Goal: Communication & Community: Answer question/provide support

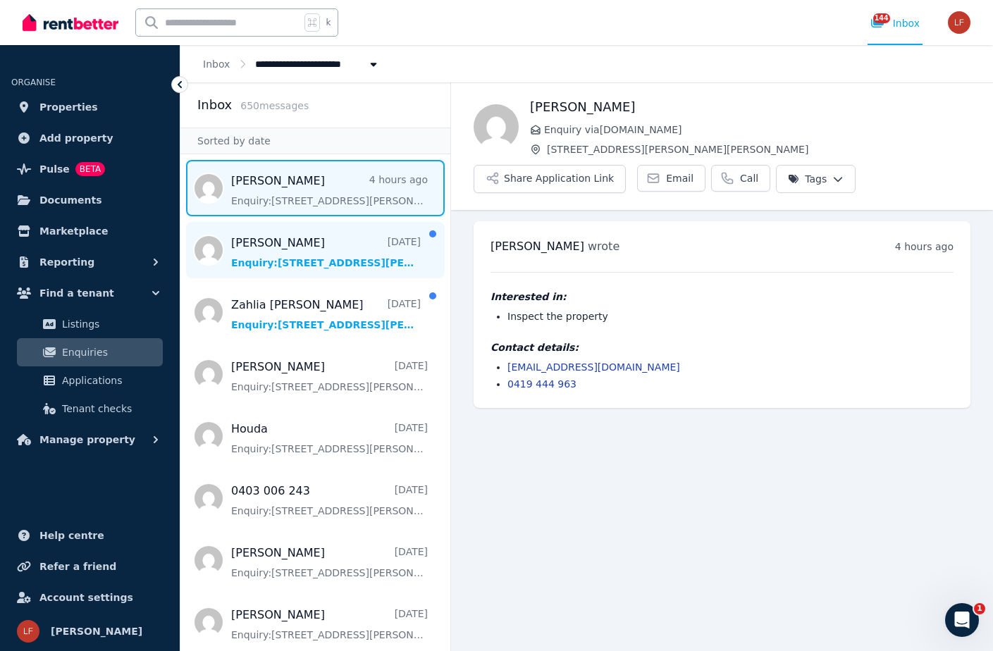
click at [335, 249] on span "Message list" at bounding box center [315, 250] width 270 height 56
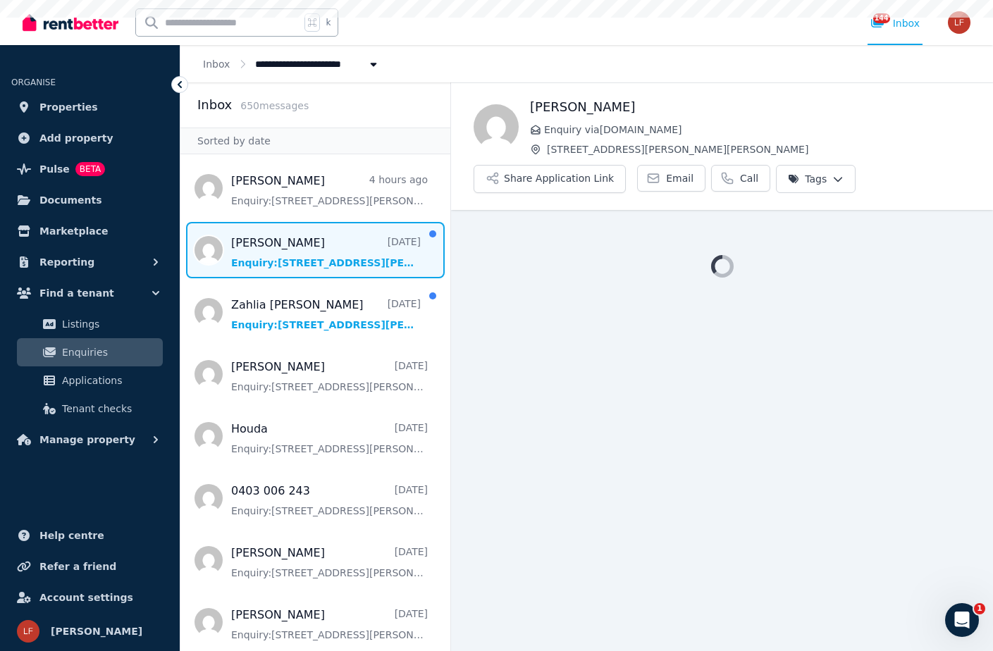
click at [335, 249] on span "Message list" at bounding box center [315, 250] width 270 height 56
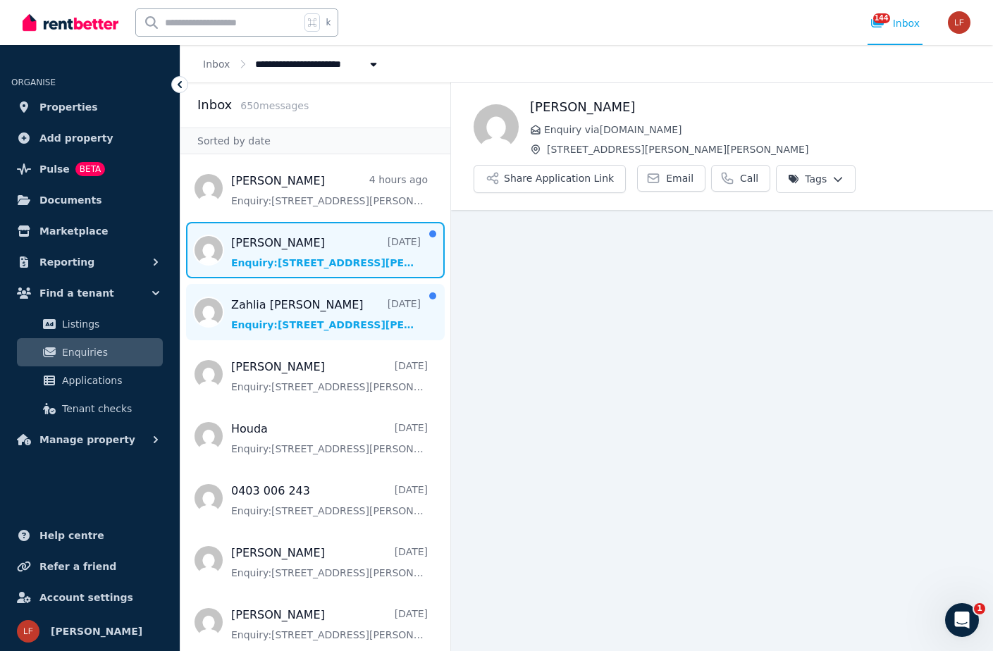
click at [318, 321] on span "Message list" at bounding box center [315, 312] width 270 height 56
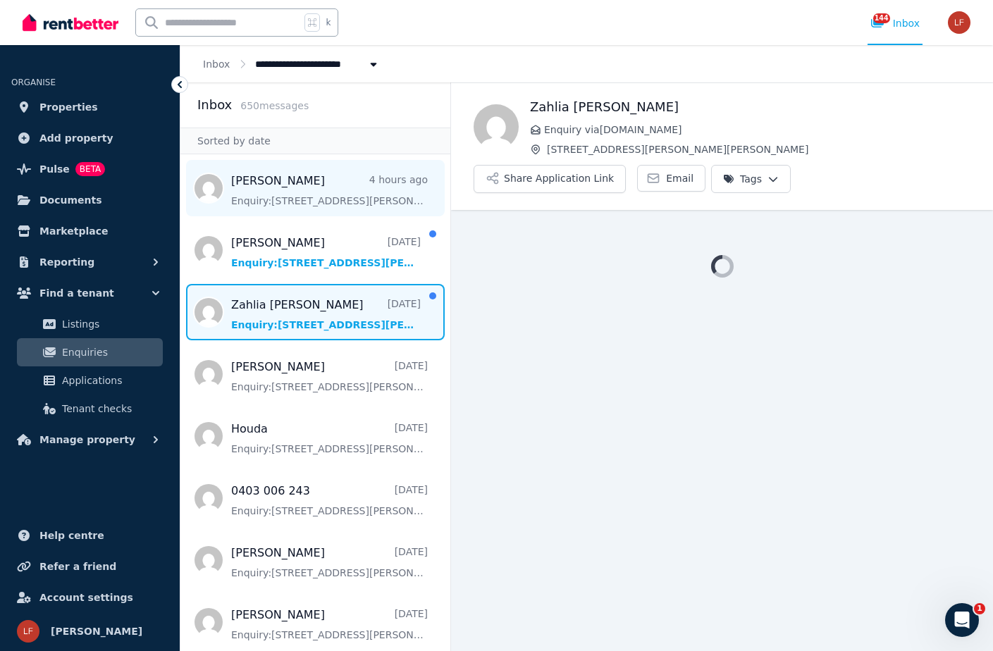
click at [331, 199] on span "Message list" at bounding box center [315, 188] width 270 height 56
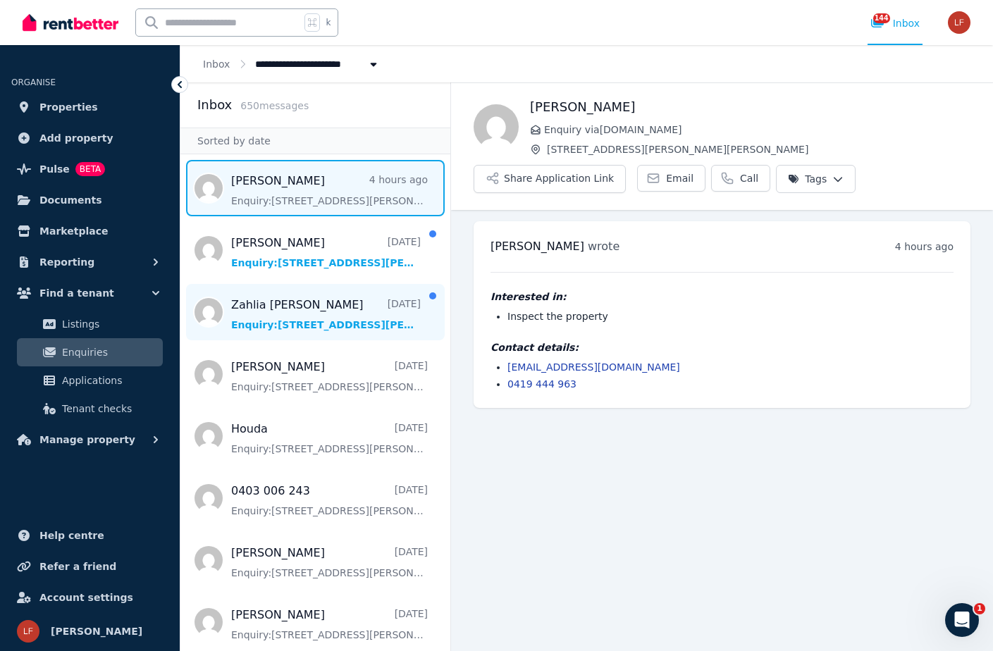
click at [318, 314] on span "Message list" at bounding box center [315, 312] width 270 height 56
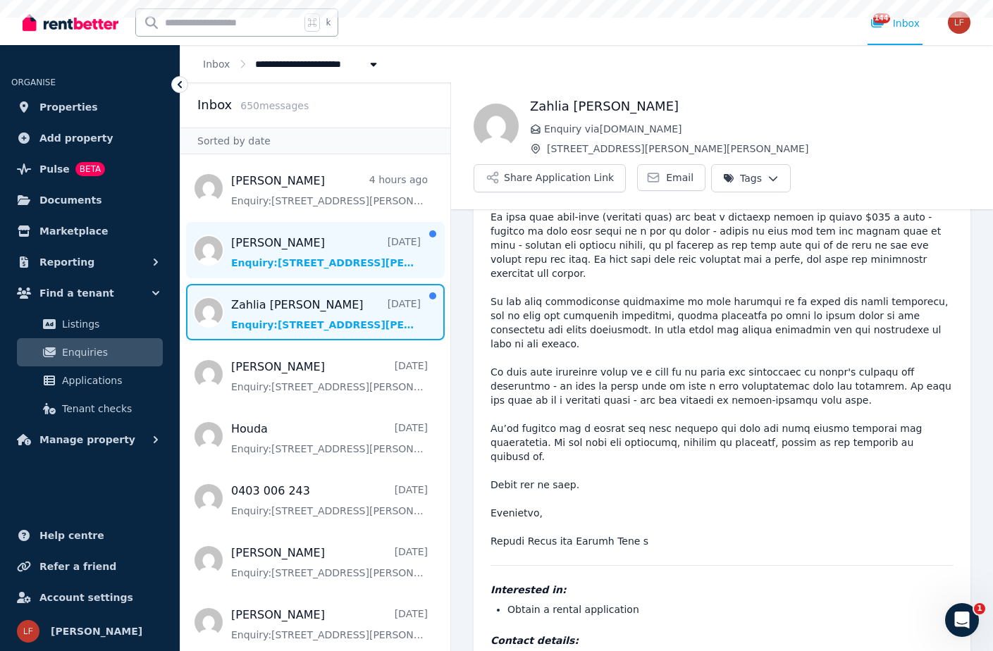
scroll to position [142, 0]
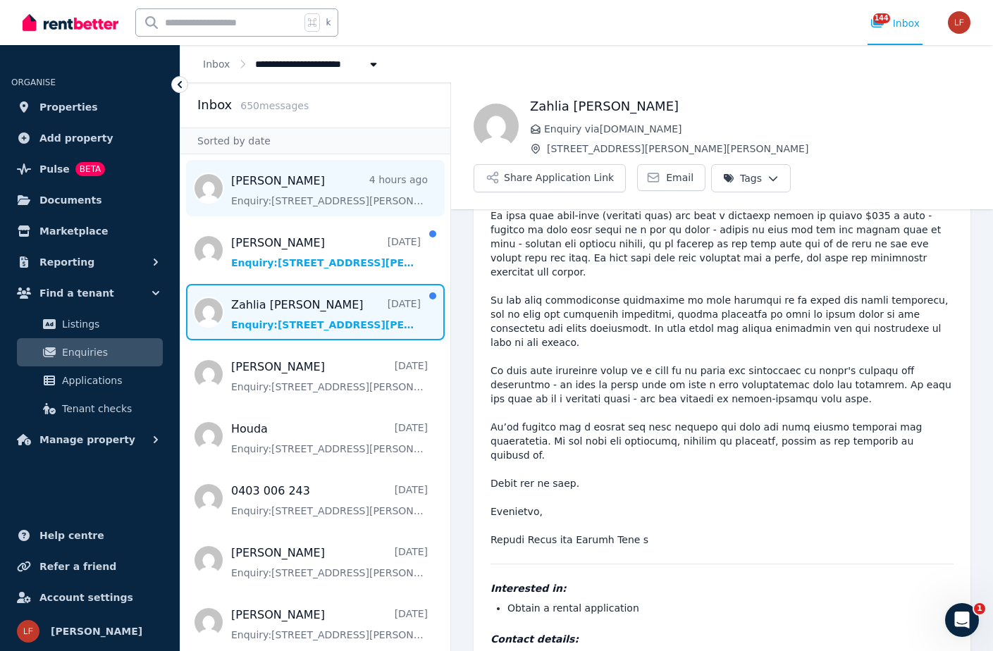
click at [331, 183] on span "Message list" at bounding box center [315, 188] width 270 height 56
